Goal: Information Seeking & Learning: Learn about a topic

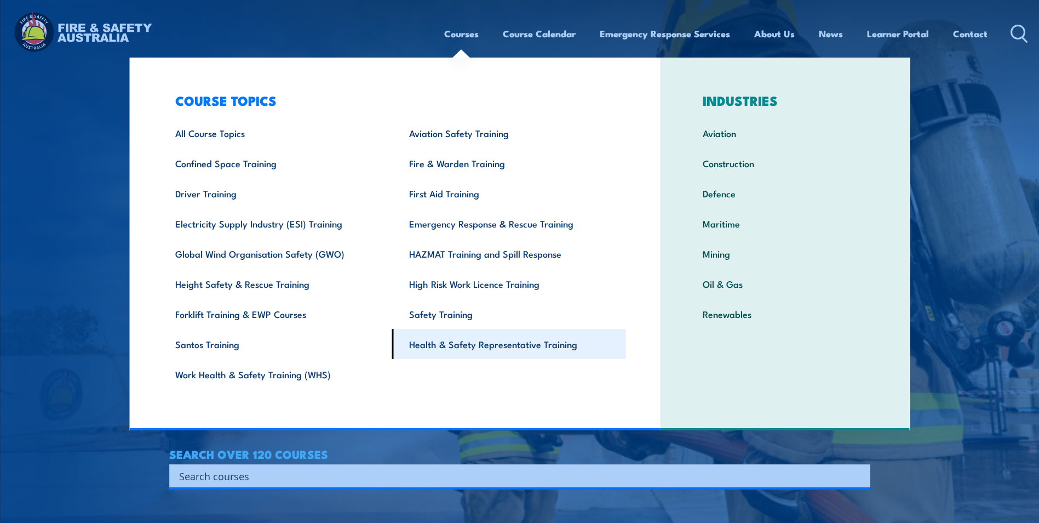
click at [464, 341] on link "Health & Safety Representative Training" at bounding box center [509, 344] width 234 height 30
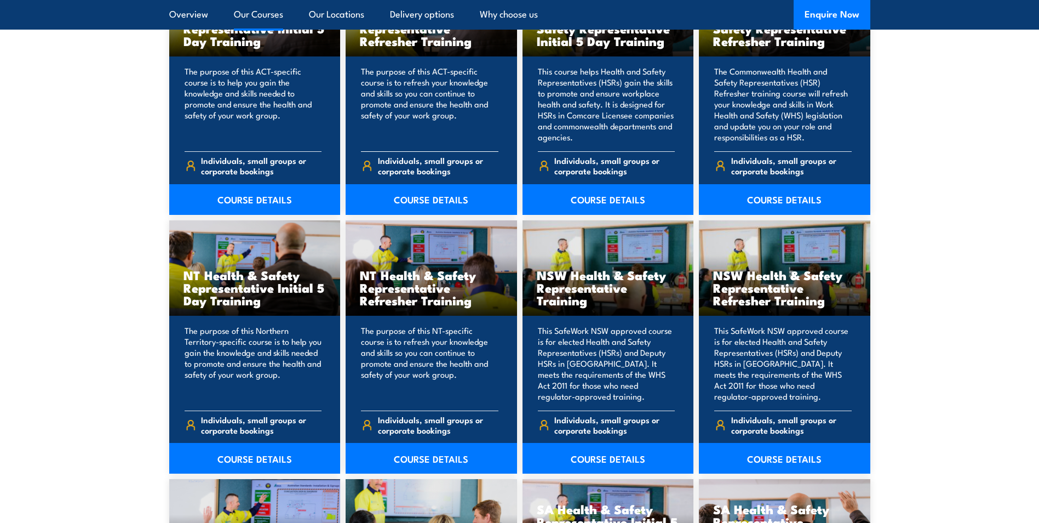
scroll to position [986, 0]
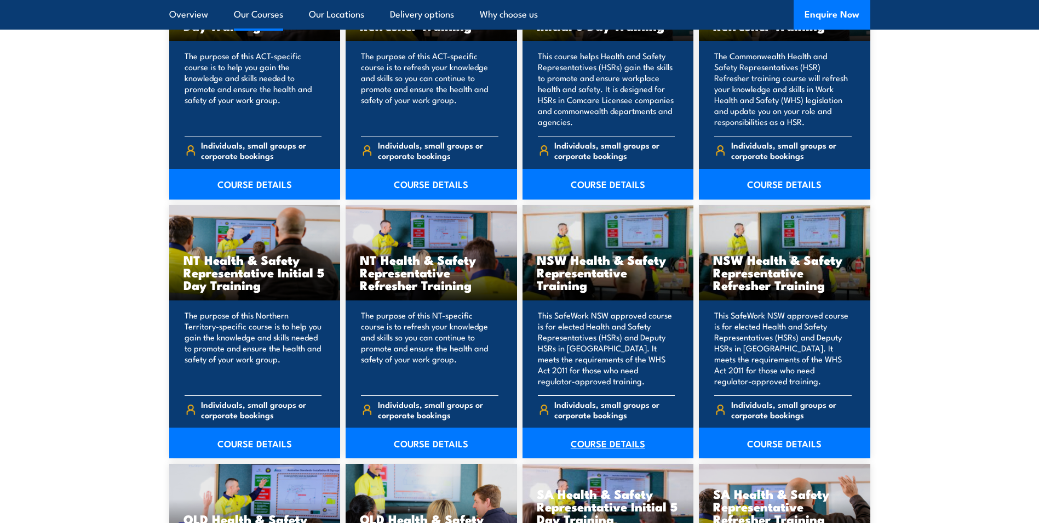
click at [575, 438] on link "COURSE DETAILS" at bounding box center [608, 442] width 171 height 31
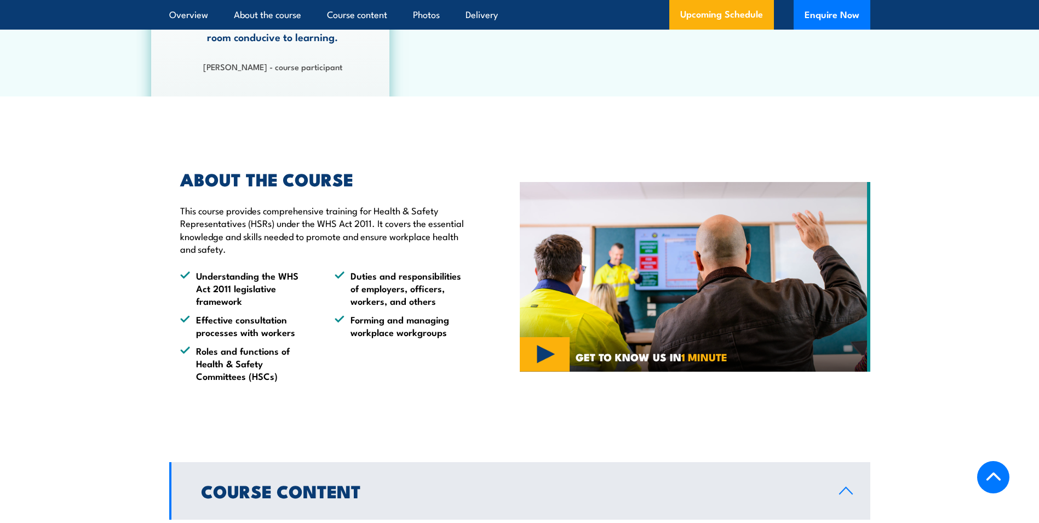
scroll to position [767, 0]
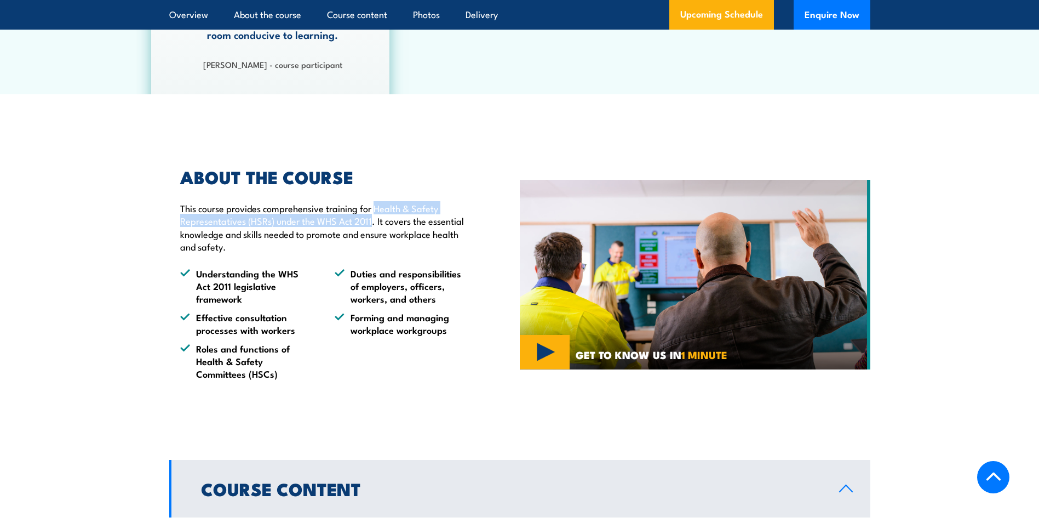
drag, startPoint x: 377, startPoint y: 219, endPoint x: 373, endPoint y: 232, distance: 13.3
click at [373, 232] on p "This course provides comprehensive training for Health & Safety Representatives…" at bounding box center [324, 227] width 289 height 51
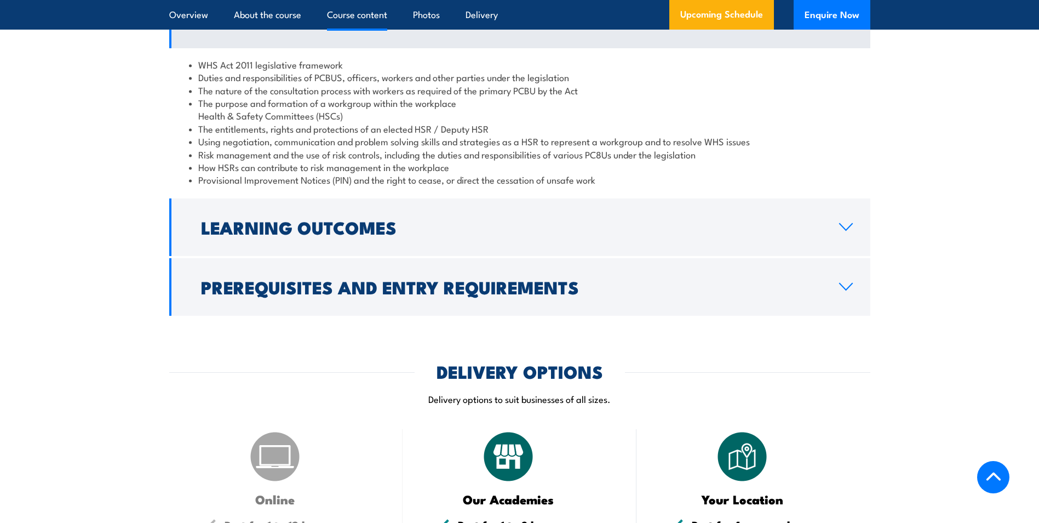
scroll to position [1260, 0]
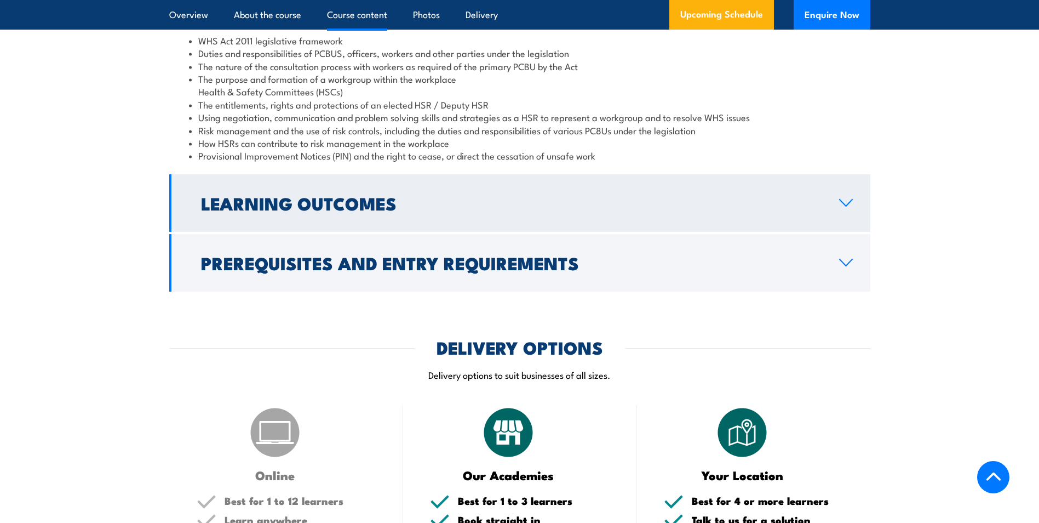
click at [395, 232] on link "Learning Outcomes" at bounding box center [519, 203] width 701 height 58
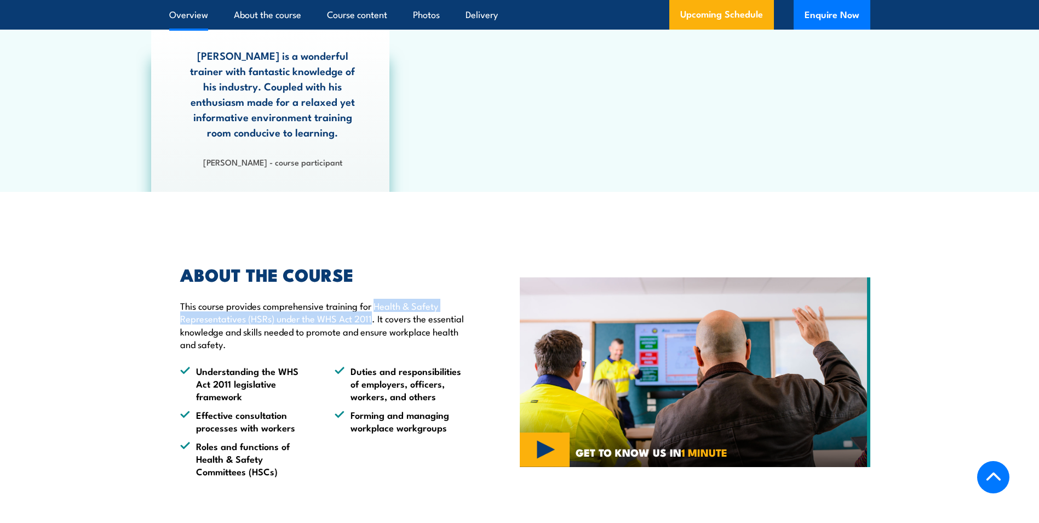
scroll to position [657, 0]
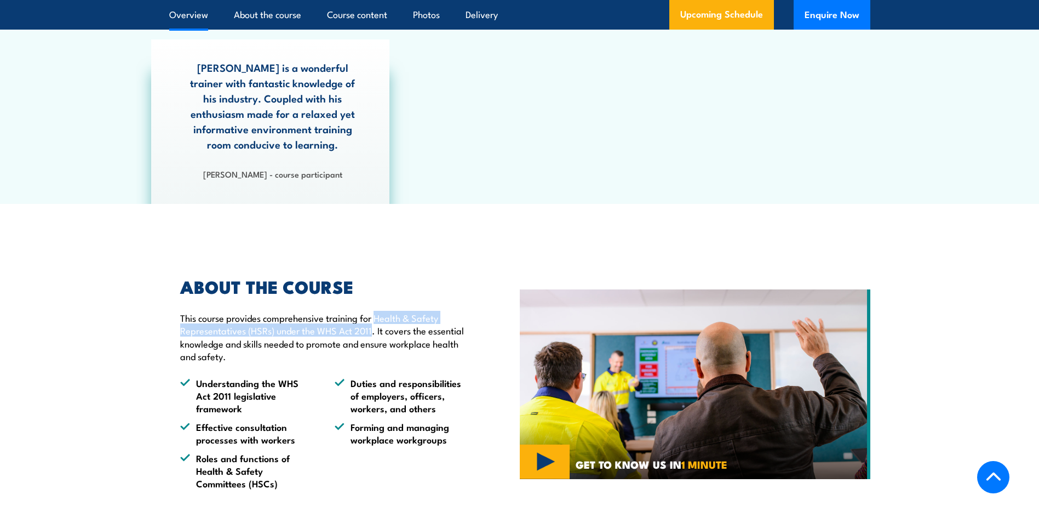
copy p "Health & Safety Representatives (HSRs) under the WHS Act 2011"
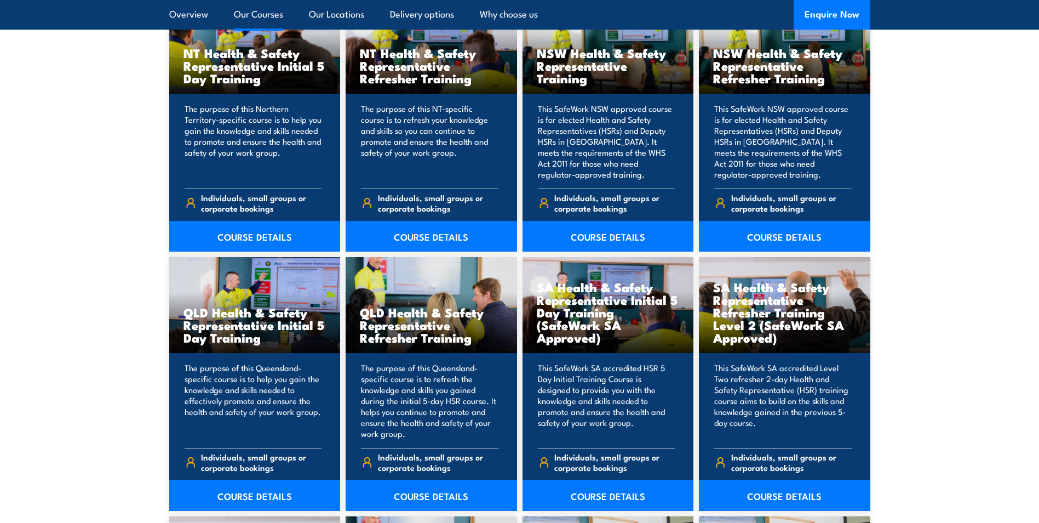
scroll to position [1205, 0]
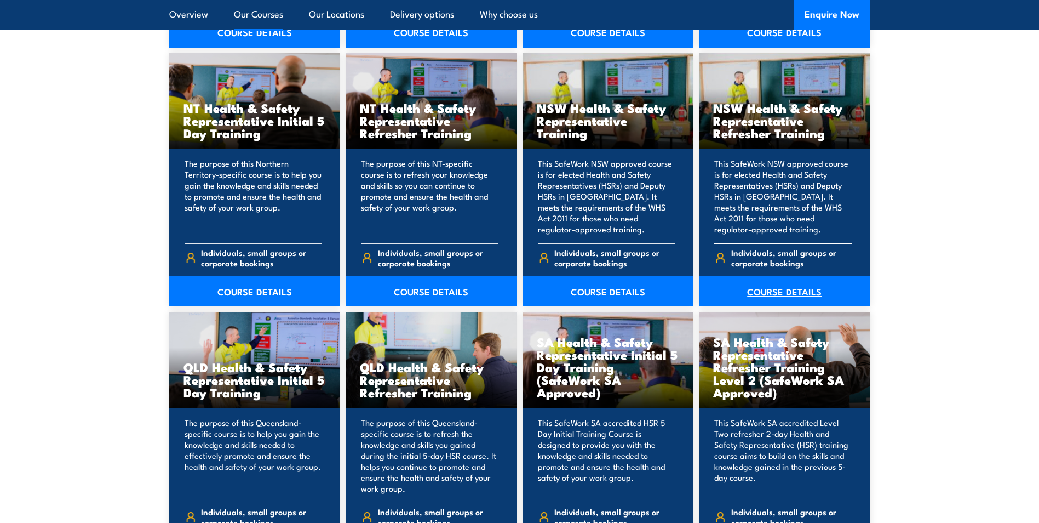
click at [820, 294] on link "COURSE DETAILS" at bounding box center [784, 291] width 171 height 31
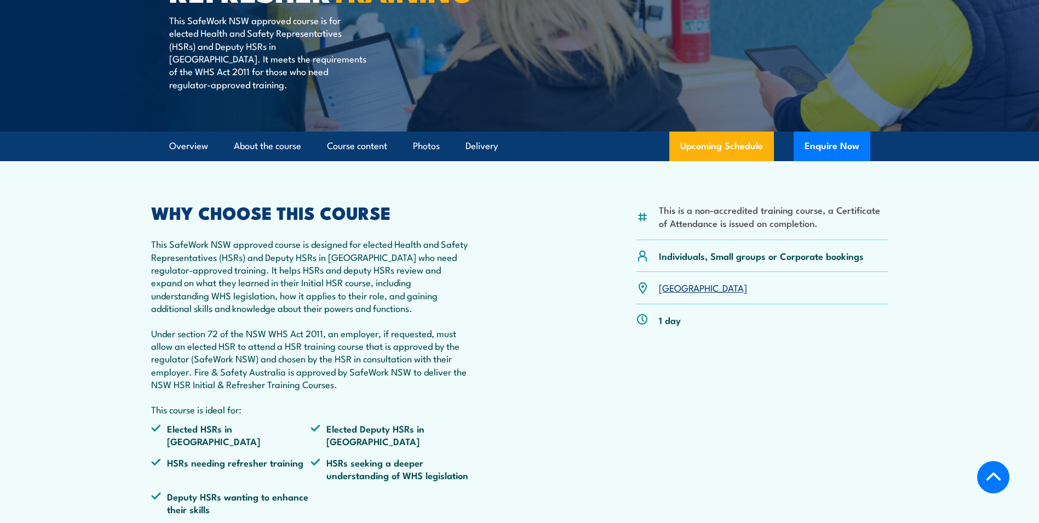
scroll to position [219, 0]
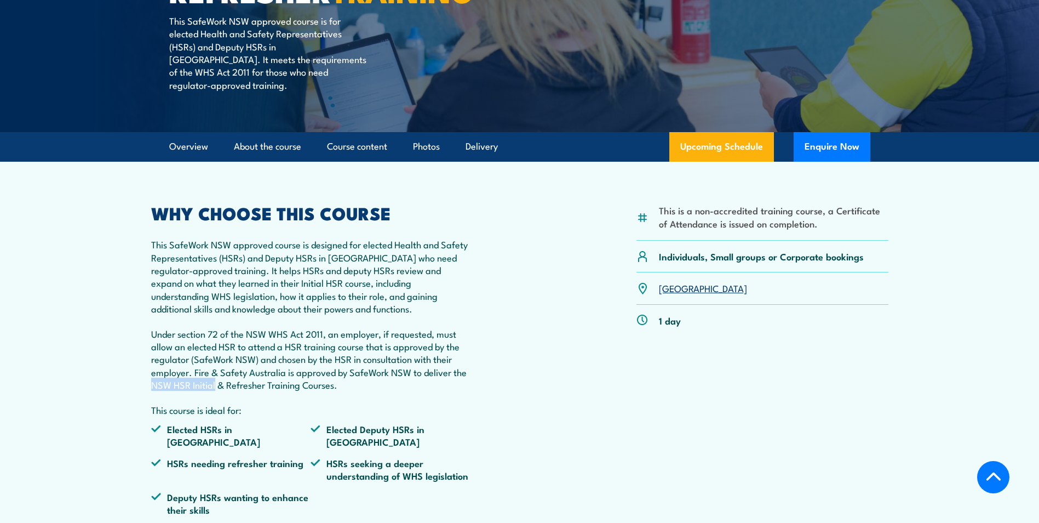
drag, startPoint x: 152, startPoint y: 398, endPoint x: 214, endPoint y: 402, distance: 62.1
click at [214, 391] on p "Under section 72 of the NSW WHS Act 2011, an employer, if requested, must allow…" at bounding box center [311, 359] width 320 height 64
copy p "NSW HSR Initial"
click at [261, 416] on p "This course is ideal for:" at bounding box center [311, 409] width 320 height 13
drag, startPoint x: 226, startPoint y: 398, endPoint x: 334, endPoint y: 403, distance: 108.6
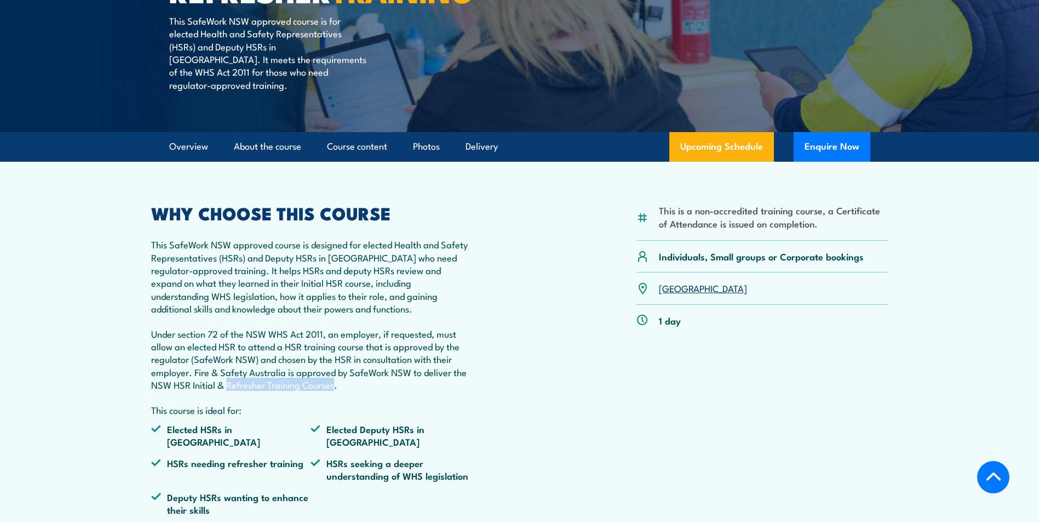
click at [334, 391] on p "Under section 72 of the NSW WHS Act 2011, an employer, if requested, must allow…" at bounding box center [311, 359] width 320 height 64
copy p "Refresher Training Courses"
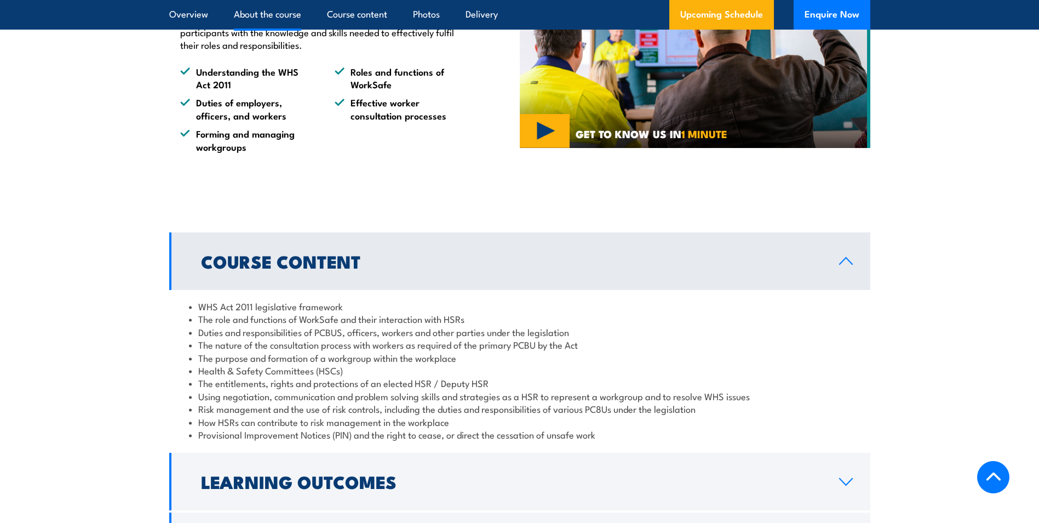
scroll to position [1260, 0]
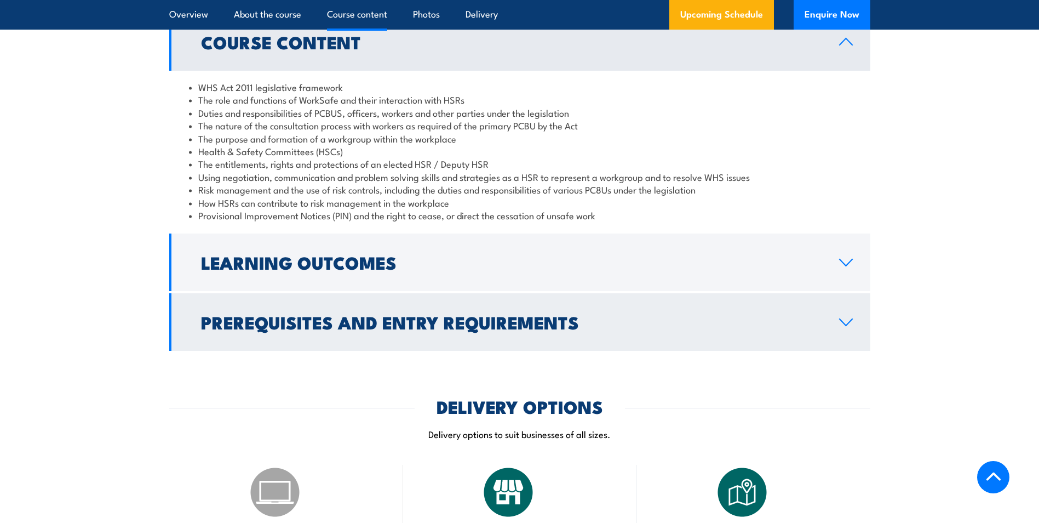
click at [366, 329] on h2 "Prerequisites and Entry Requirements" at bounding box center [511, 321] width 621 height 15
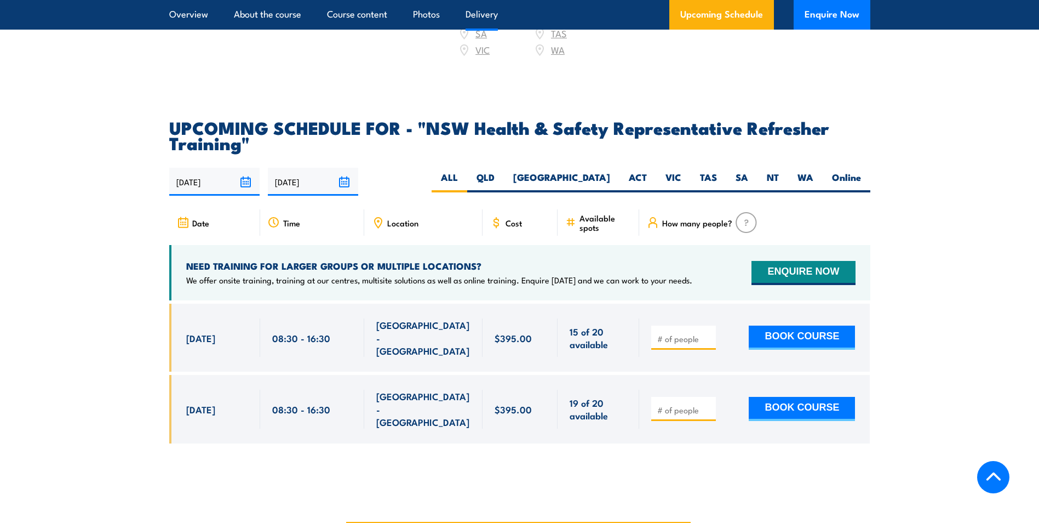
scroll to position [1972, 0]
